Goal: Communication & Community: Answer question/provide support

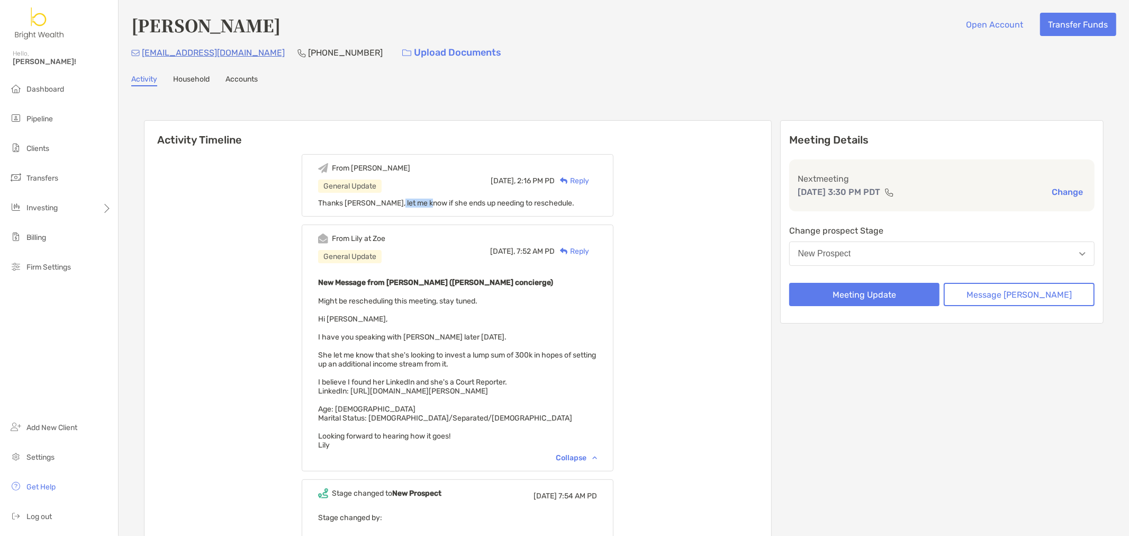
drag, startPoint x: 403, startPoint y: 203, endPoint x: 395, endPoint y: 202, distance: 7.6
click at [435, 205] on span "Thanks [PERSON_NAME], let me know if she ends up needing to reschedule." at bounding box center [446, 203] width 256 height 9
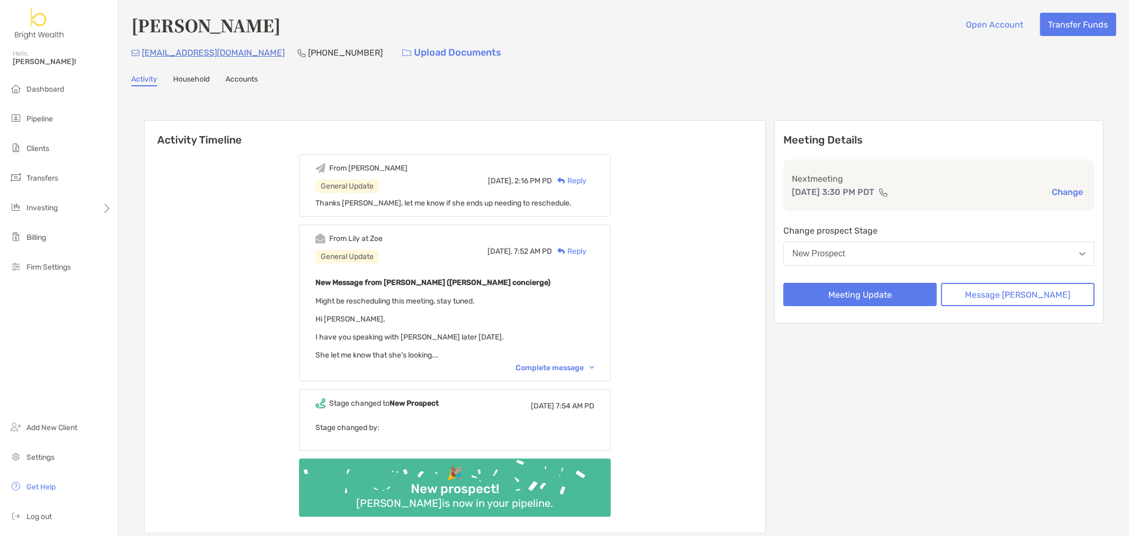
click at [226, 21] on h4 "[PERSON_NAME]" at bounding box center [205, 25] width 149 height 24
copy h4 "[PERSON_NAME]"
click at [446, 69] on div "Tessa Heishman Open Account Transfer Funds queenspils@gmail.com (702) 336-9905 …" at bounding box center [624, 286] width 1011 height 572
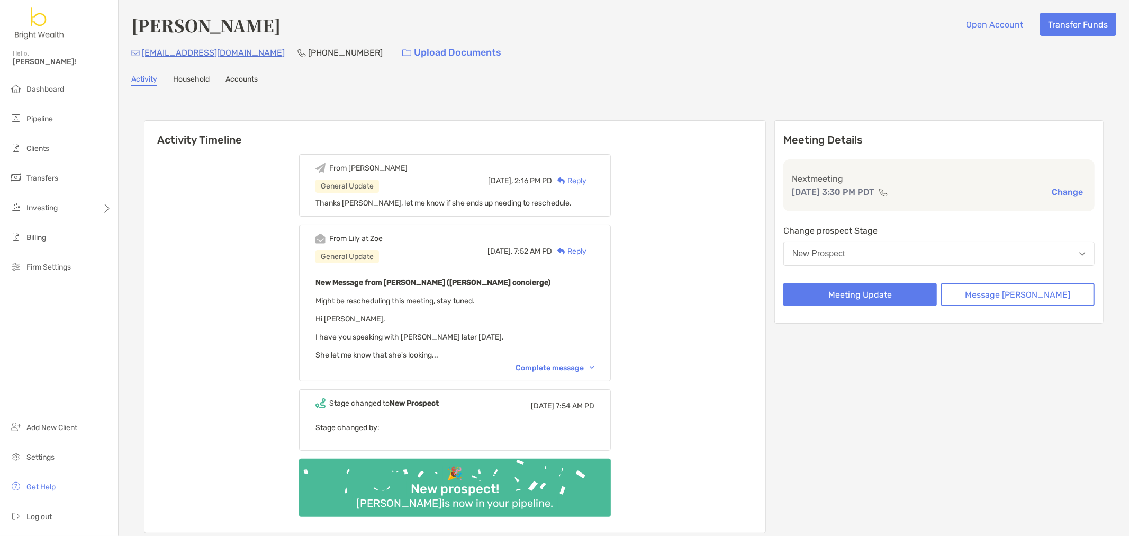
click at [560, 101] on div "Activity Timeline From Henry General Update Today, 2:16 PM PD Reply Thanks Lily…" at bounding box center [623, 328] width 985 height 462
click at [570, 363] on div "Complete message" at bounding box center [555, 367] width 79 height 9
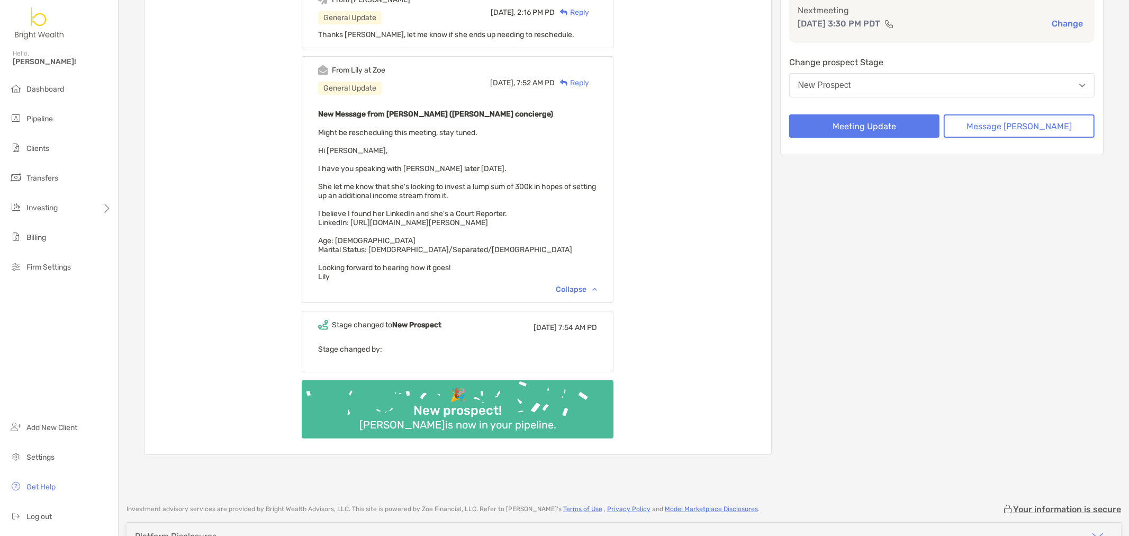
scroll to position [110, 0]
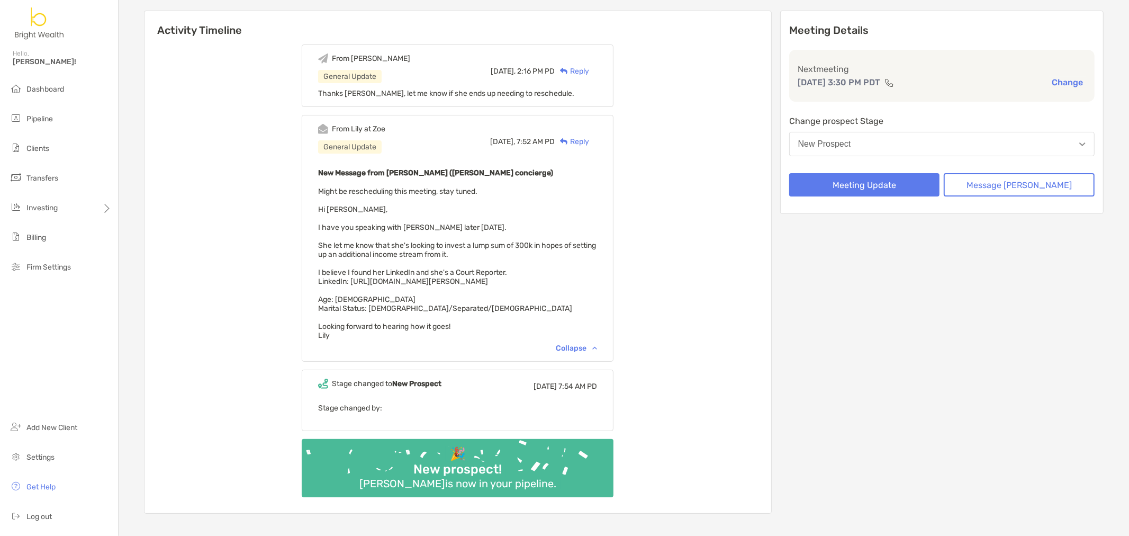
click at [722, 319] on div "From Henry General Update Today, 2:16 PM PD Reply Thanks Lily, let me know if s…" at bounding box center [458, 275] width 627 height 476
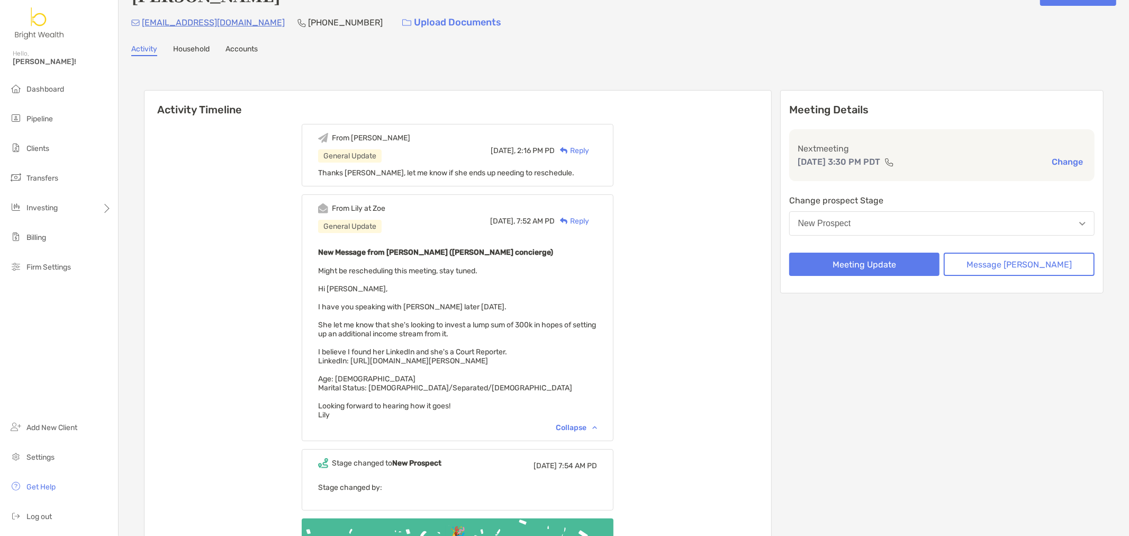
scroll to position [59, 0]
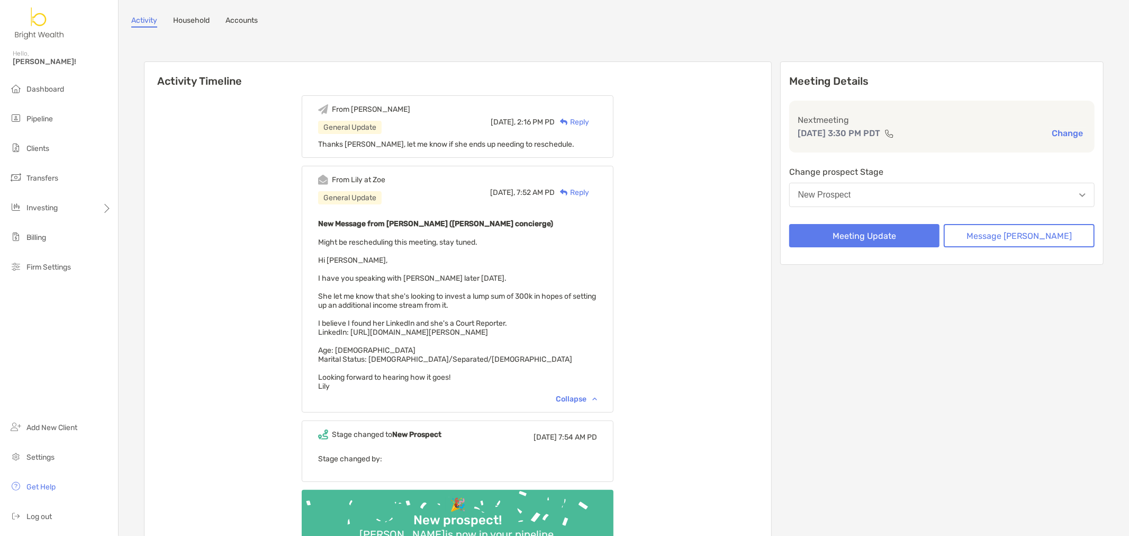
click at [364, 329] on span "Might be rescheduling this meeting, stay tuned. Hi Henry, I have you speaking w…" at bounding box center [457, 314] width 278 height 153
drag, startPoint x: 364, startPoint y: 329, endPoint x: 606, endPoint y: 332, distance: 241.9
click at [597, 332] on div "New Message from Lily Kraus (Zoe concierge) Might be rescheduling this meeting,…" at bounding box center [457, 304] width 279 height 174
copy span "https://www.linkedin.com/in/tessa-heishman-spilsbury-43ab4a8b/"
click at [564, 347] on div "New Message from Lily Kraus (Zoe concierge) Might be rescheduling this meeting,…" at bounding box center [457, 304] width 279 height 174
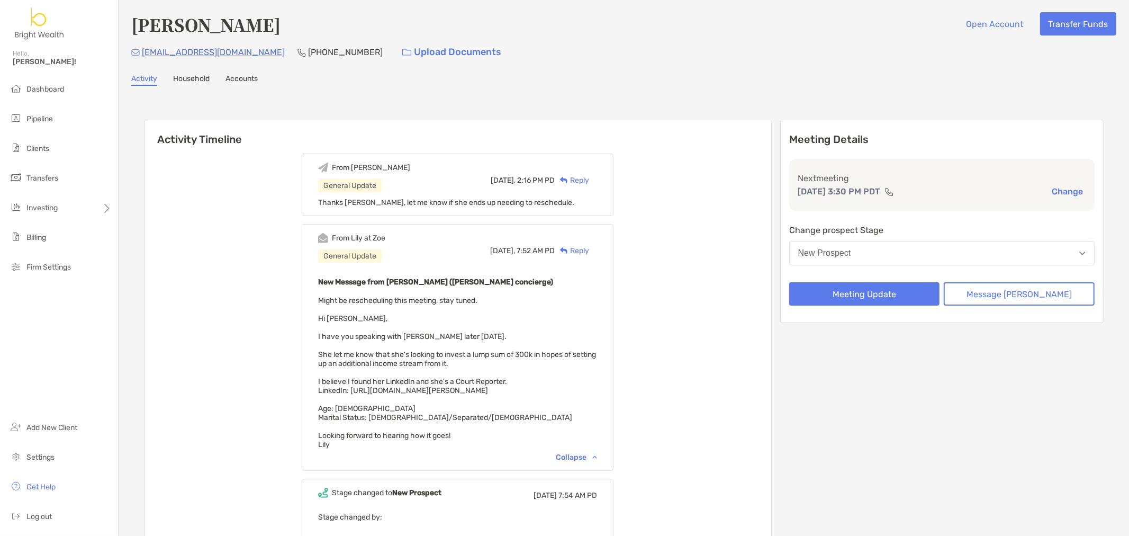
scroll to position [0, 0]
drag, startPoint x: 595, startPoint y: 179, endPoint x: 610, endPoint y: 189, distance: 17.9
click at [589, 179] on div "Reply" at bounding box center [572, 180] width 34 height 11
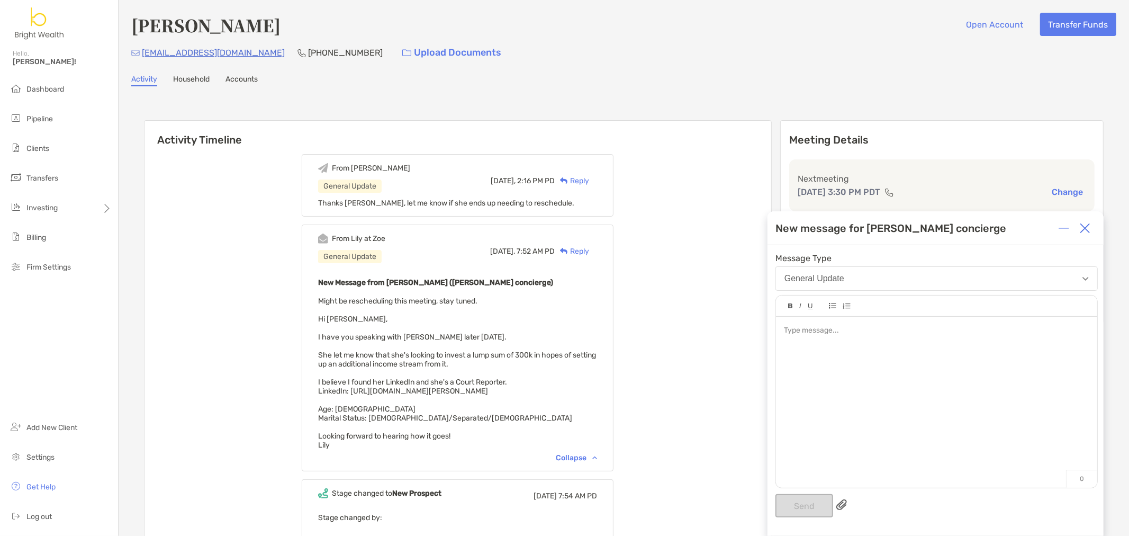
drag, startPoint x: 860, startPoint y: 346, endPoint x: 862, endPoint y: 340, distance: 6.5
click at [862, 346] on div at bounding box center [936, 397] width 321 height 160
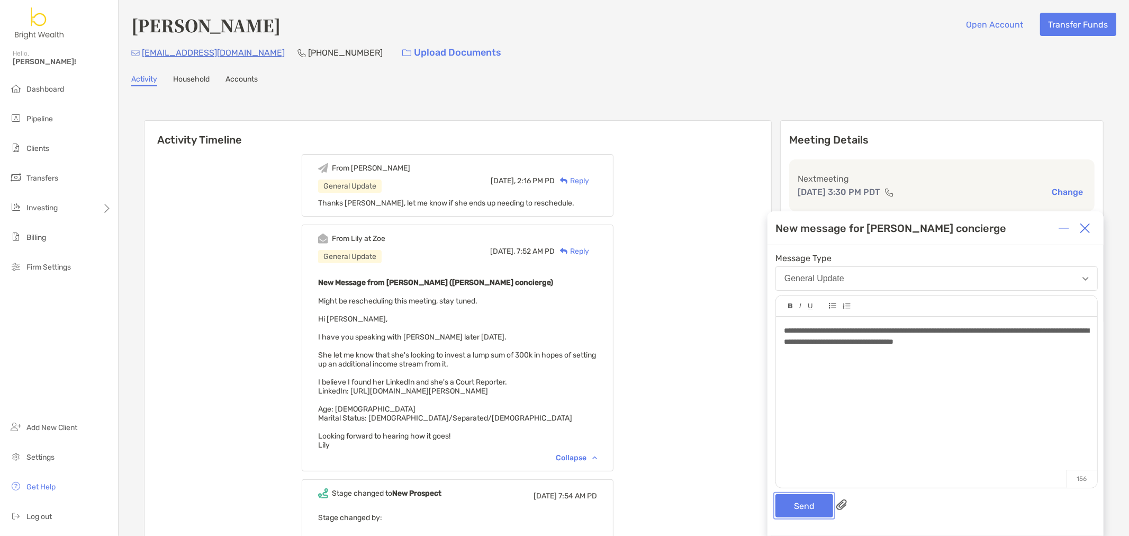
click at [795, 501] on button "Send" at bounding box center [805, 505] width 58 height 23
